Goal: Entertainment & Leisure: Consume media (video, audio)

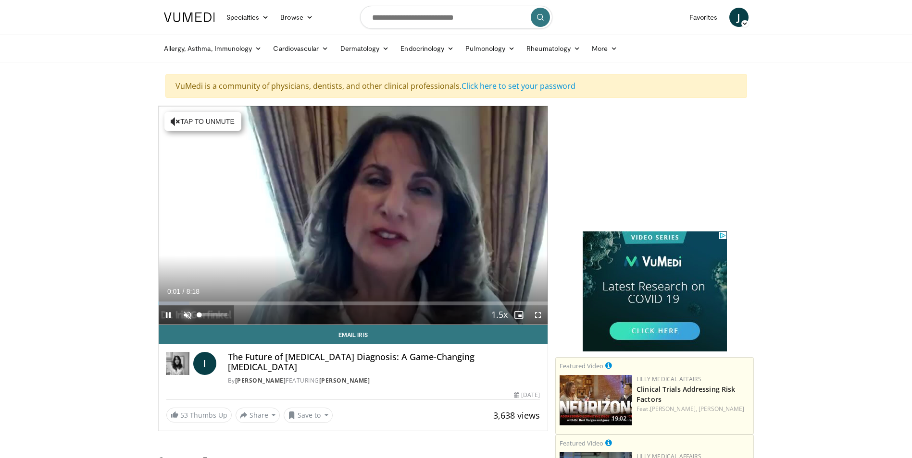
click at [190, 316] on span "Video Player" at bounding box center [187, 315] width 19 height 19
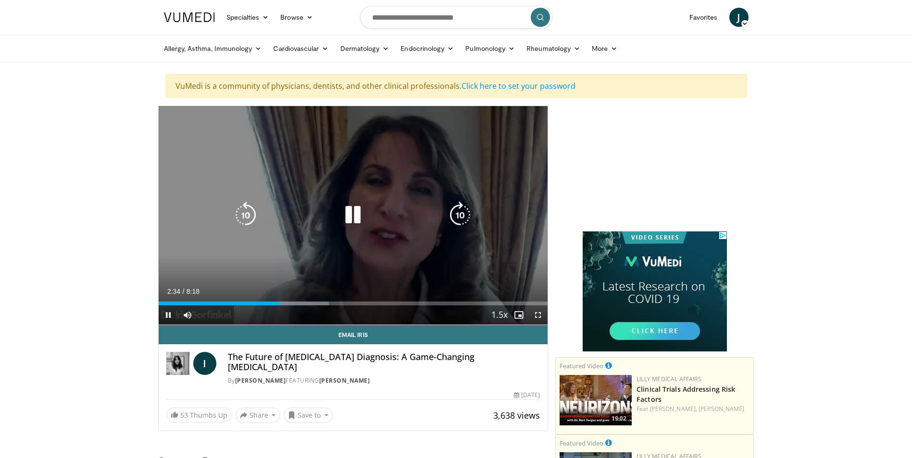
click at [350, 222] on icon "Video Player" at bounding box center [352, 215] width 27 height 27
click at [351, 218] on icon "Video Player" at bounding box center [352, 215] width 27 height 27
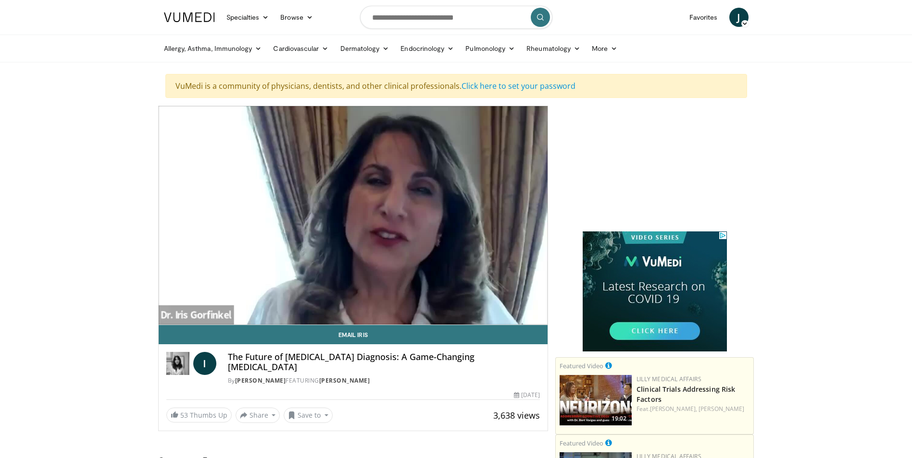
click at [222, 313] on video-js "**********" at bounding box center [353, 215] width 389 height 219
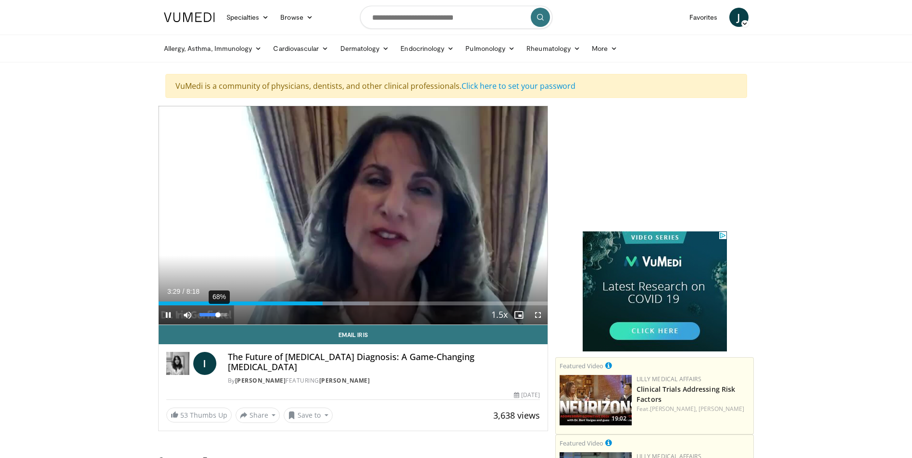
click at [218, 315] on div "Volume Level" at bounding box center [208, 314] width 19 height 3
click at [220, 314] on div "Volume Level" at bounding box center [209, 314] width 21 height 3
click at [215, 314] on div "56%" at bounding box center [212, 314] width 27 height 3
click at [165, 315] on span "Video Player" at bounding box center [168, 315] width 19 height 19
click at [328, 210] on div "10 seconds Tap to unmute" at bounding box center [353, 215] width 389 height 219
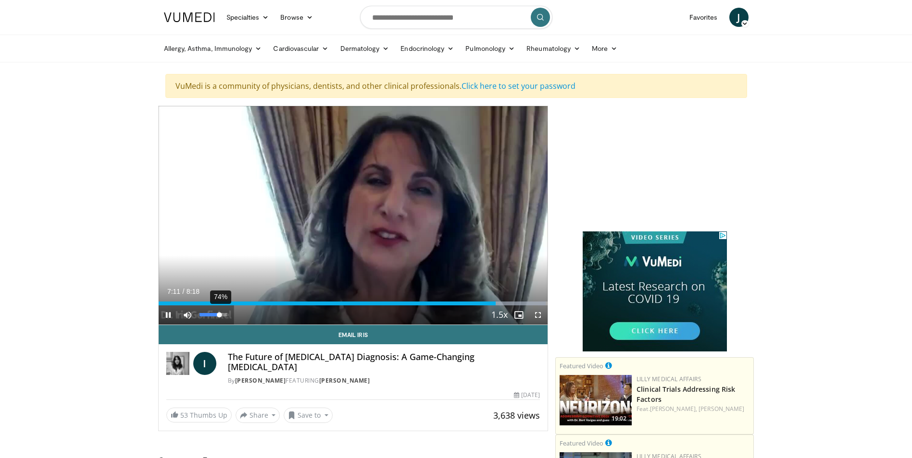
click at [220, 316] on div "74%" at bounding box center [212, 314] width 27 height 3
click at [222, 314] on video-js "**********" at bounding box center [353, 215] width 389 height 219
click at [224, 315] on div "88%" at bounding box center [212, 314] width 27 height 3
